Goal: Task Accomplishment & Management: Manage account settings

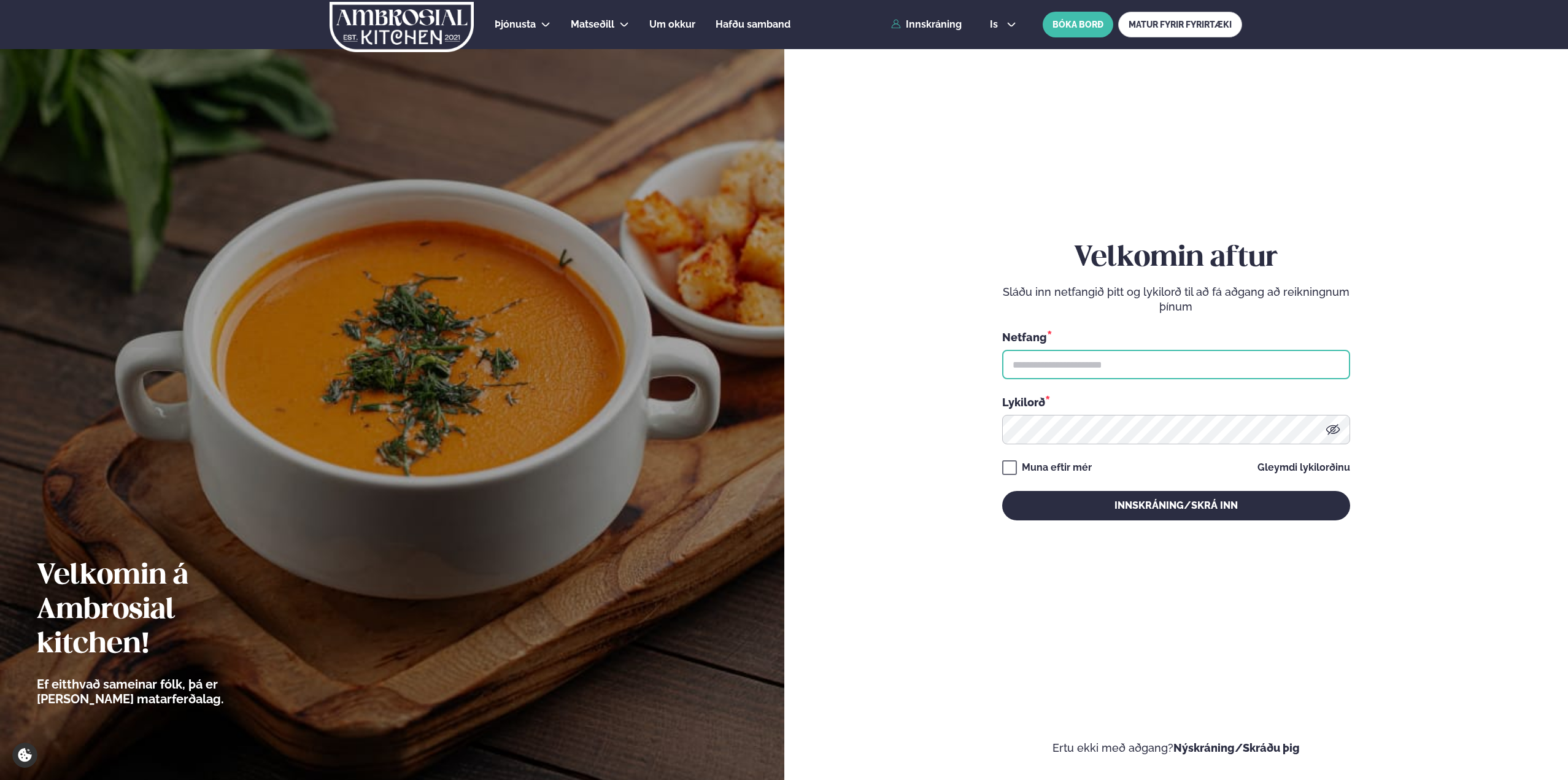
type input "**********"
click at [1148, 509] on button "Innskráning/Skrá inn" at bounding box center [1175, 506] width 348 height 29
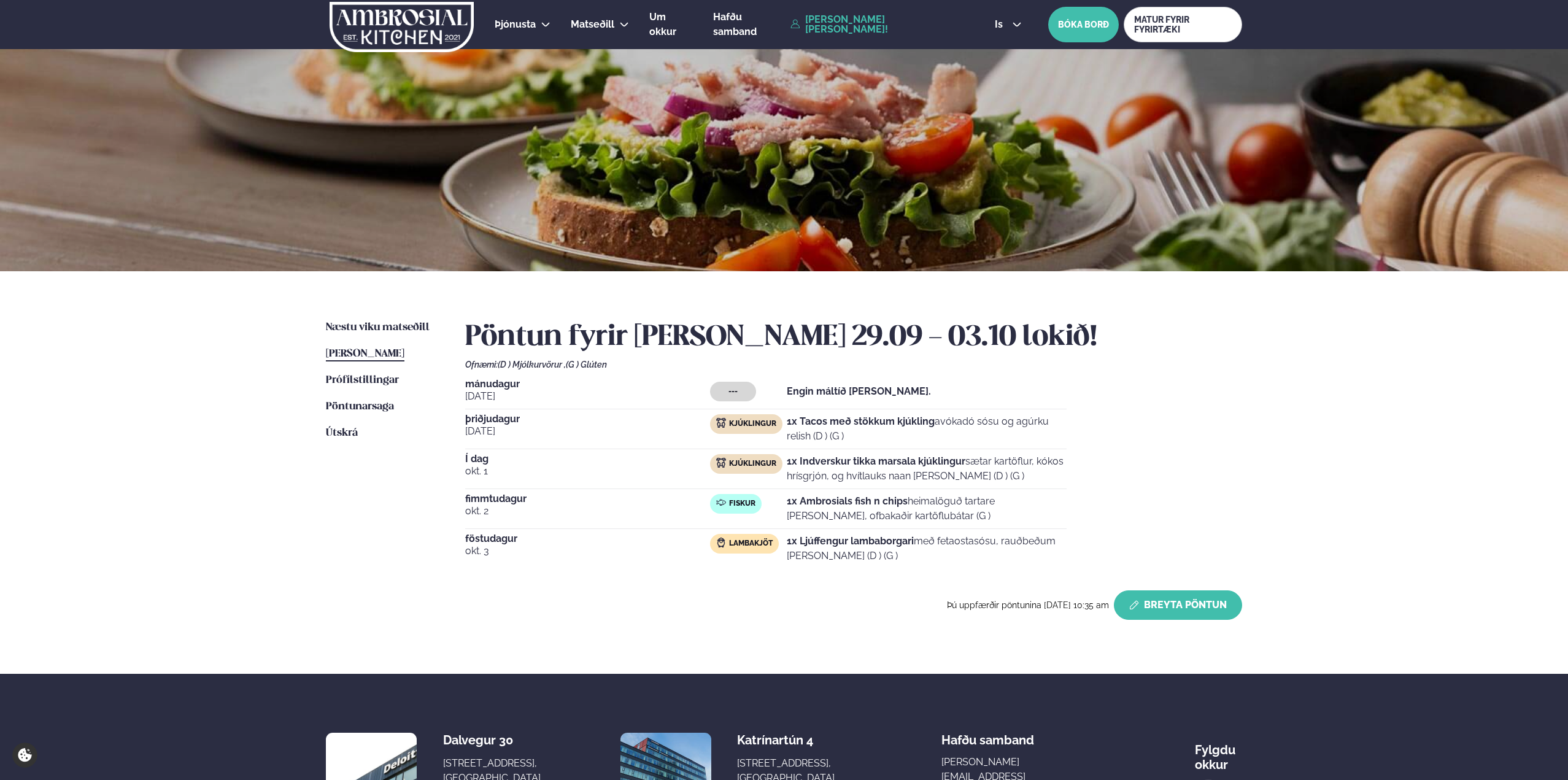
click at [1155, 601] on button "Breyta Pöntun" at bounding box center [1178, 605] width 129 height 29
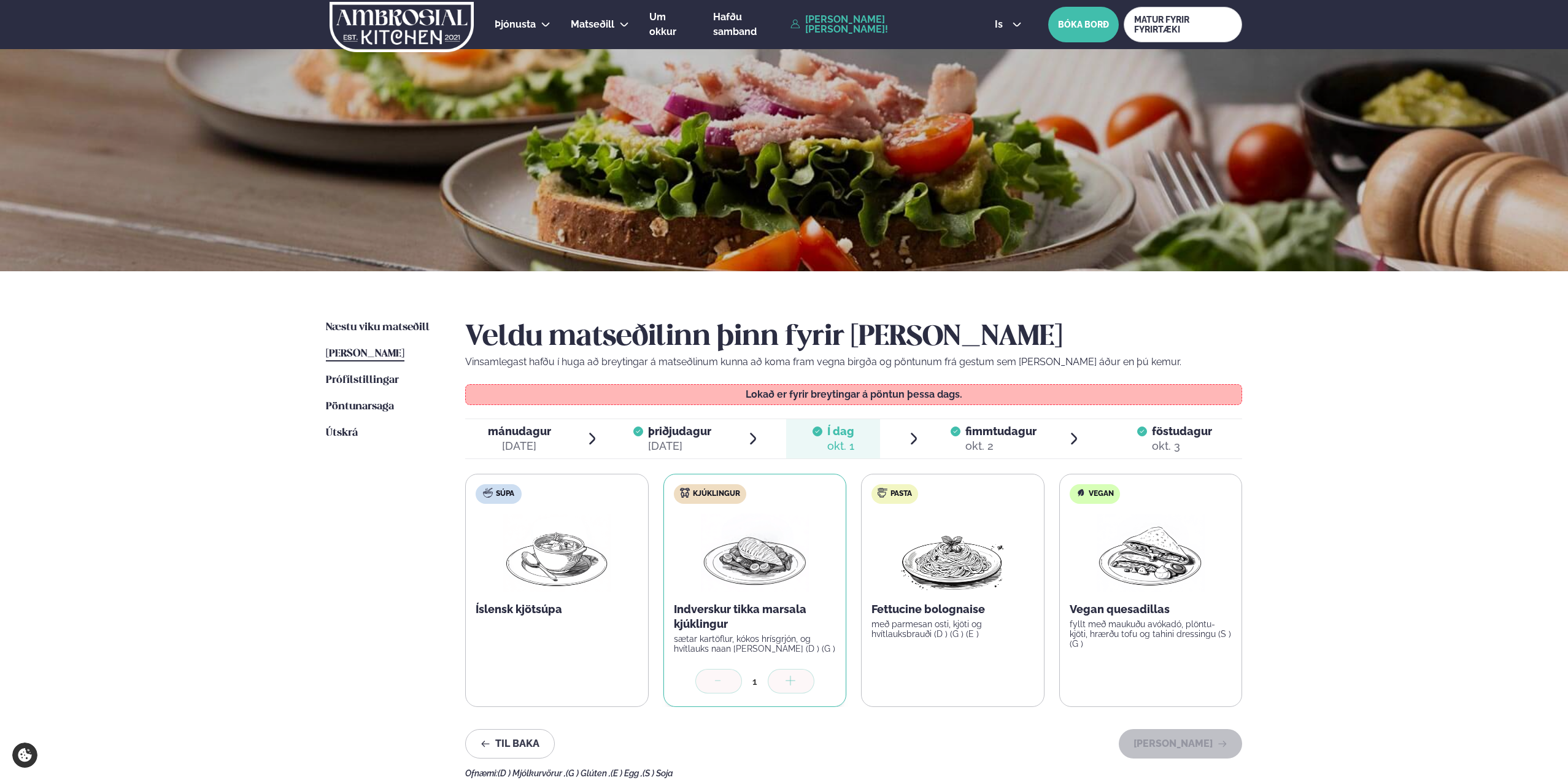
click at [1217, 449] on span "föstudagur fös. okt. 3" at bounding box center [1175, 439] width 135 height 40
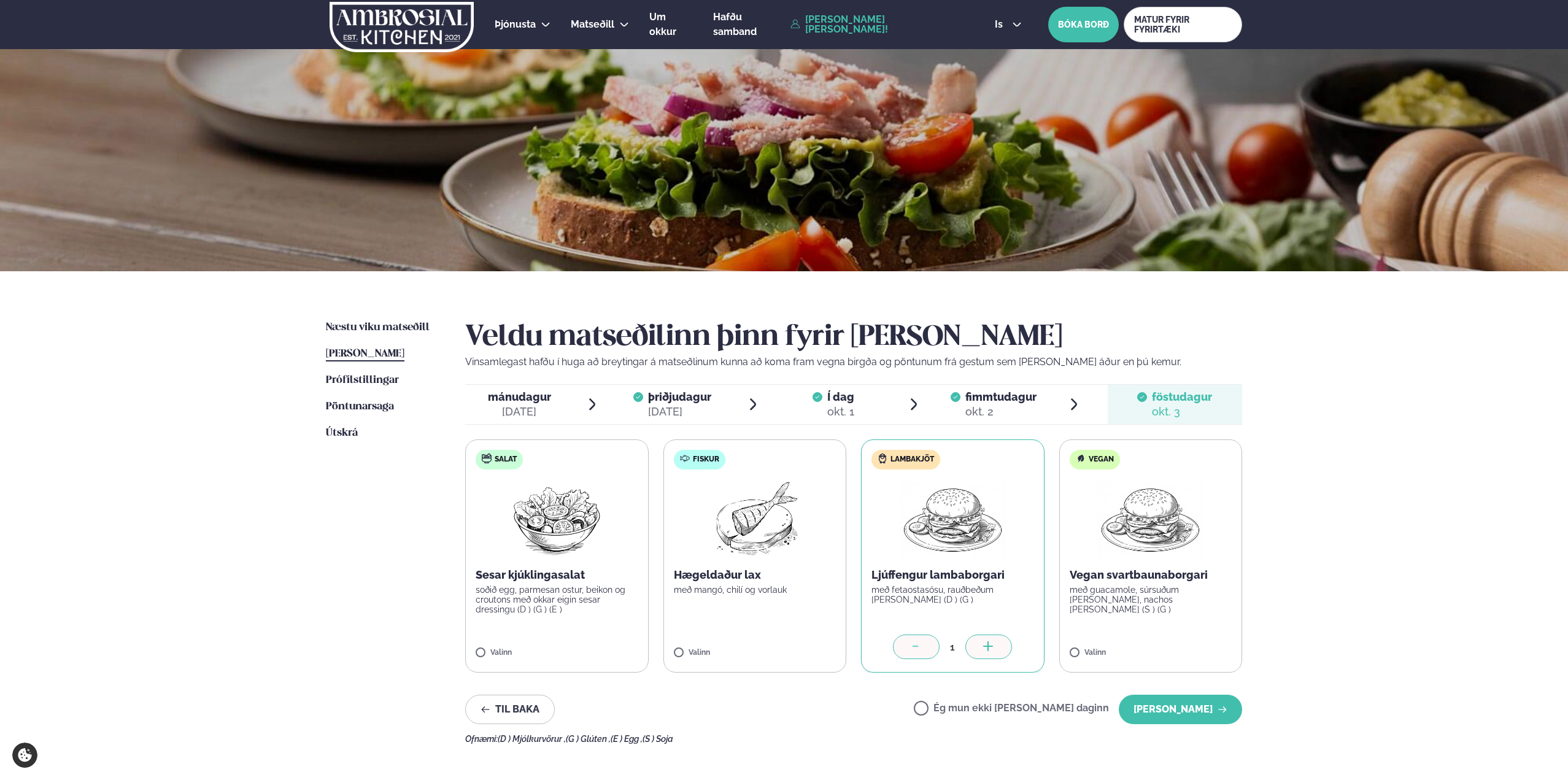
click at [919, 641] on div at bounding box center [916, 647] width 46 height 25
click at [683, 648] on label "Fiskur Hægeldaður lax með mangó, chilí og [PERSON_NAME]" at bounding box center [754, 556] width 183 height 233
click at [1169, 704] on button "[PERSON_NAME]" at bounding box center [1180, 709] width 123 height 29
